Goal: Register for event/course

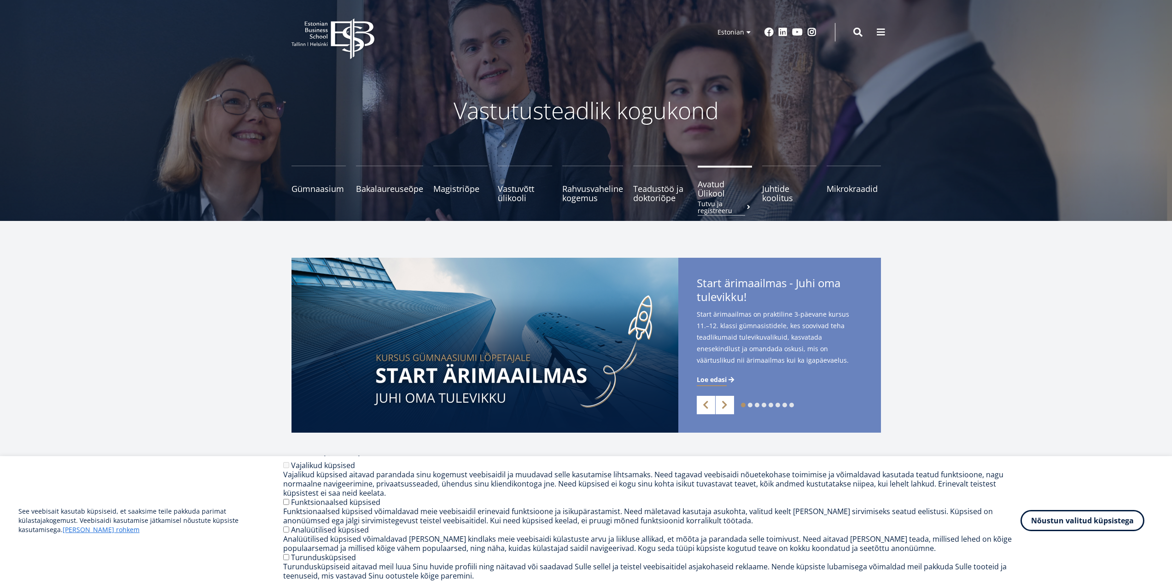
click at [716, 197] on span "Avatud Ülikool Tutvu ja registreeru" at bounding box center [724, 189] width 54 height 18
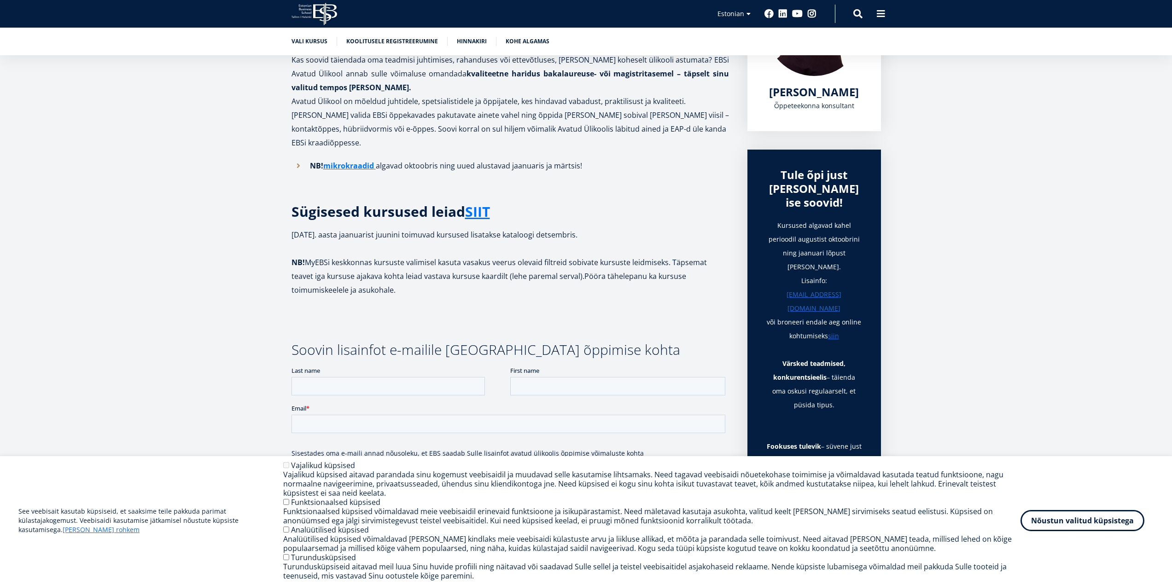
scroll to position [230, 0]
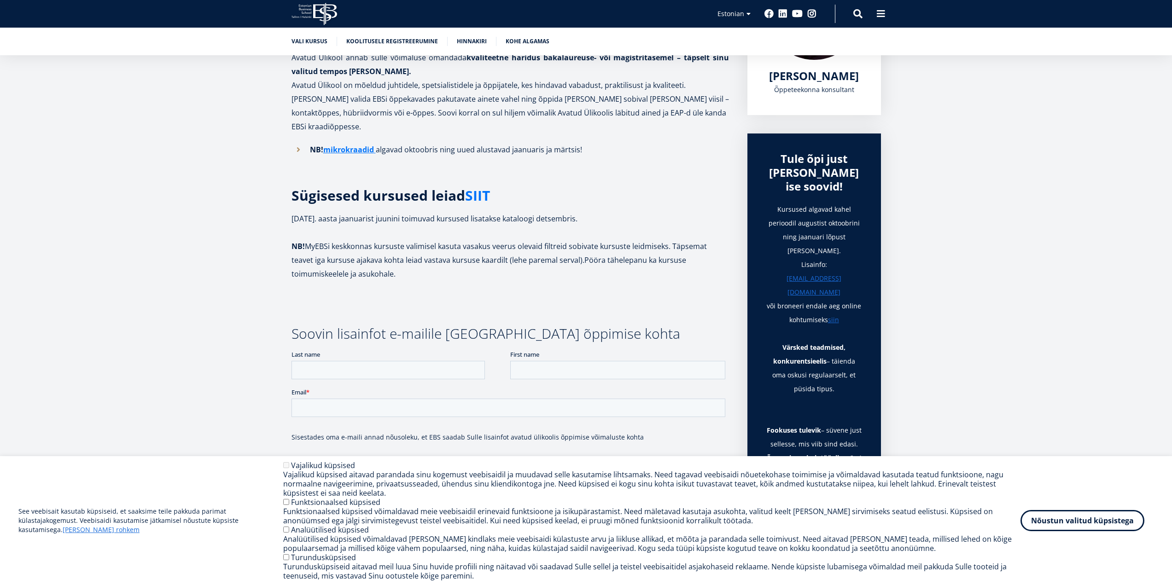
click at [472, 189] on link "SIIT" at bounding box center [477, 196] width 25 height 14
